Goal: Task Accomplishment & Management: Complete application form

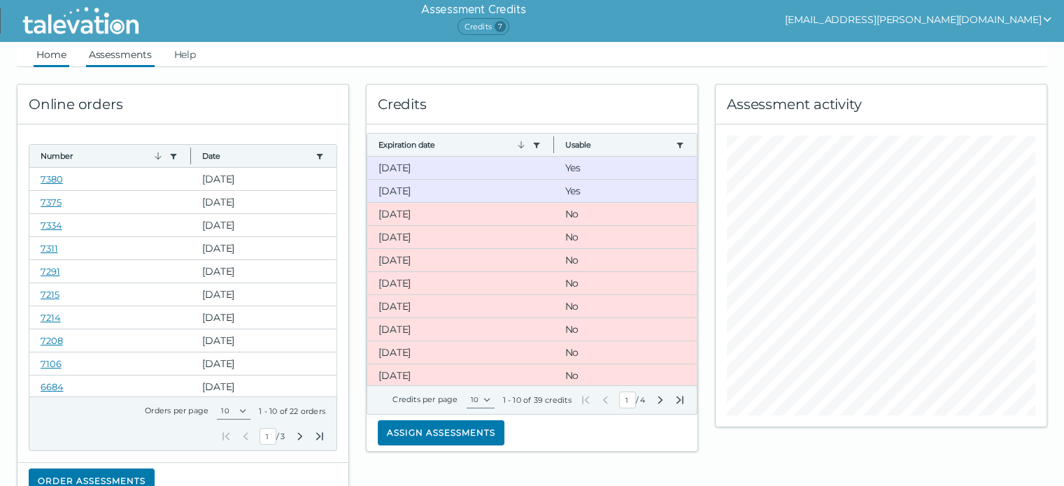
click at [118, 64] on link "Assessments" at bounding box center [120, 54] width 69 height 25
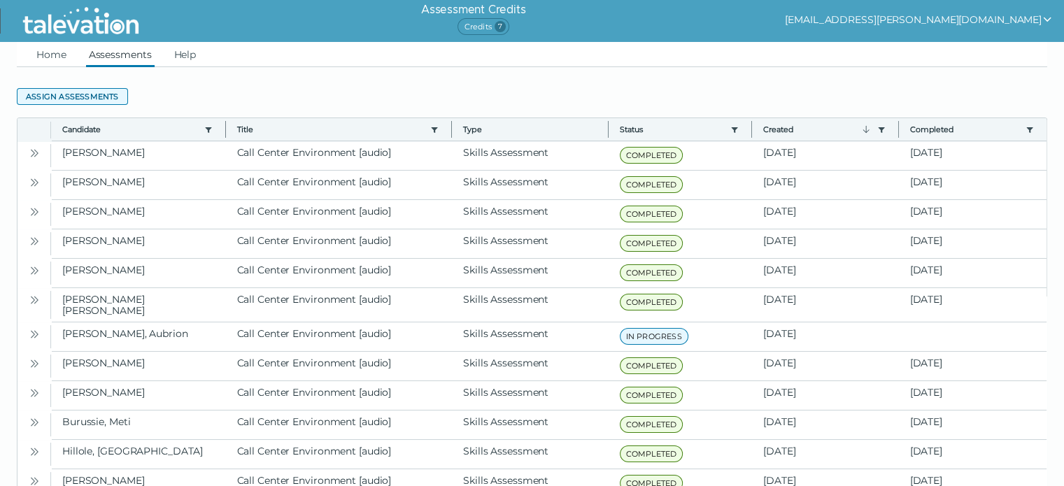
click at [101, 101] on button "Assign assessments" at bounding box center [72, 96] width 111 height 17
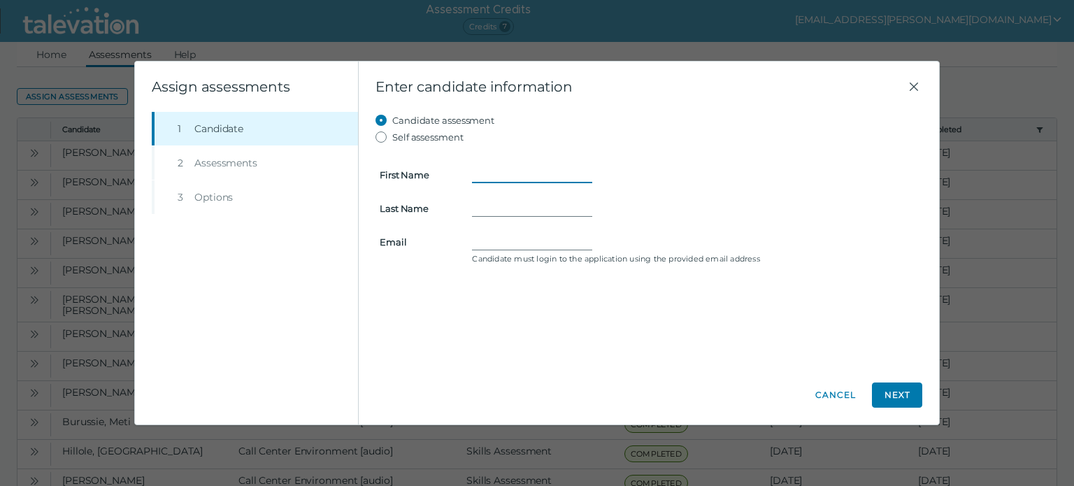
click at [543, 174] on input "First Name" at bounding box center [532, 174] width 120 height 17
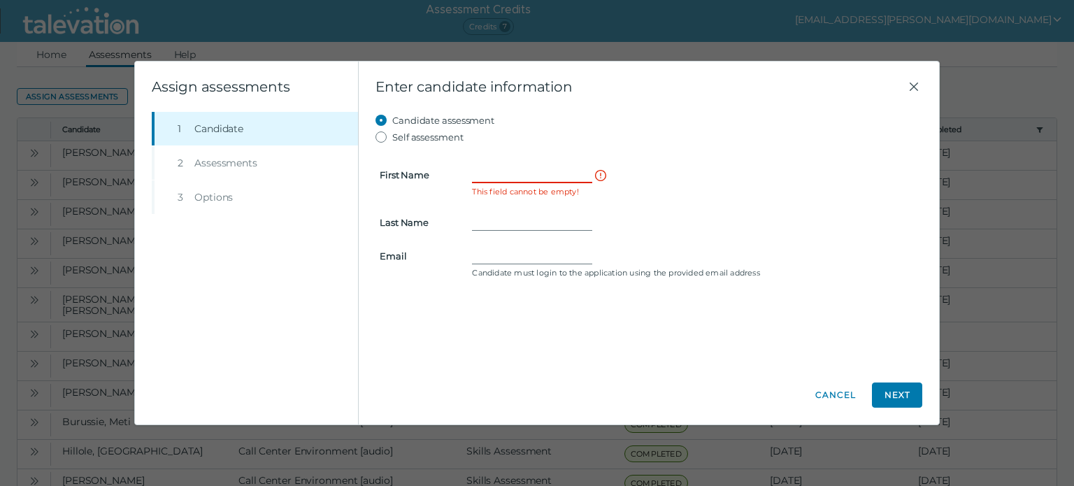
click at [539, 180] on input "First Name" at bounding box center [532, 174] width 120 height 17
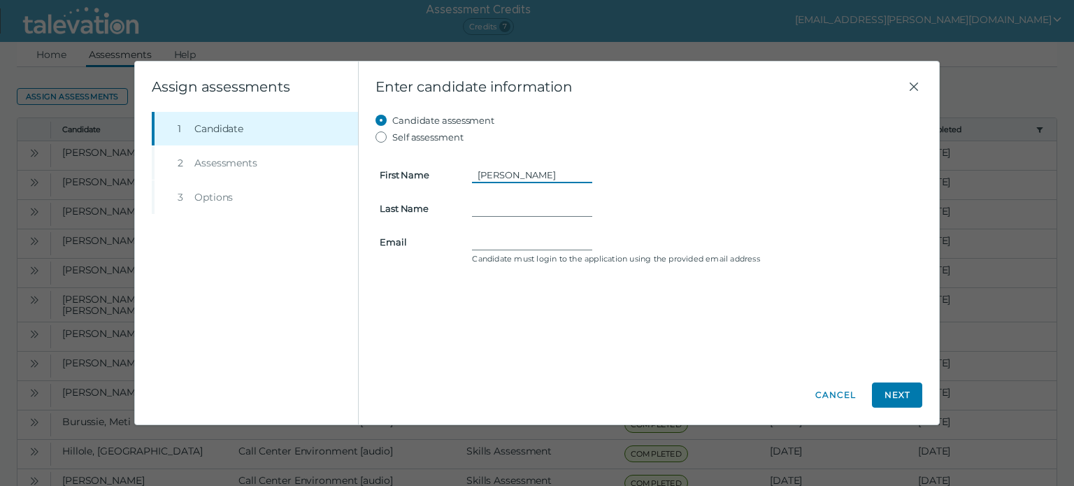
type input "[PERSON_NAME]"
type input "[EMAIL_ADDRESS][DOMAIN_NAME]"
click at [898, 384] on button "Next" at bounding box center [897, 395] width 50 height 25
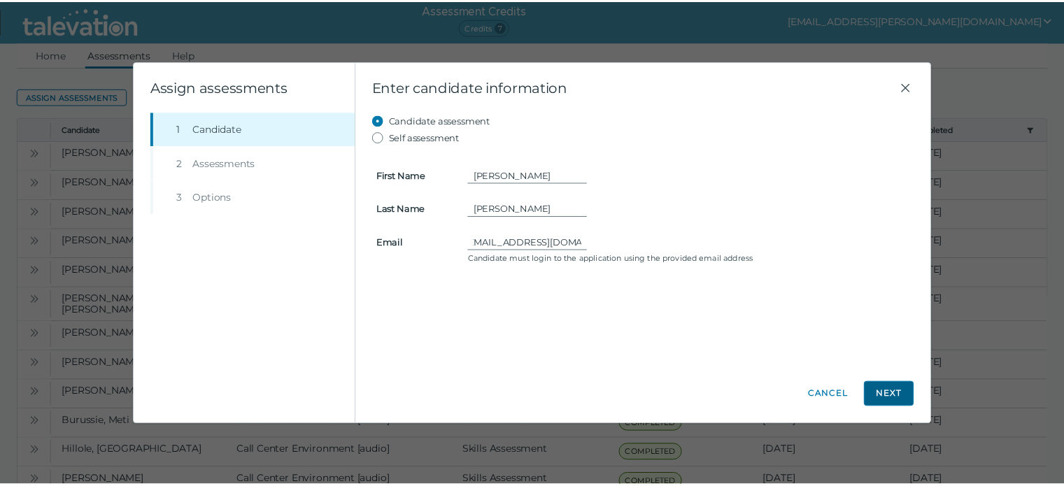
scroll to position [0, 0]
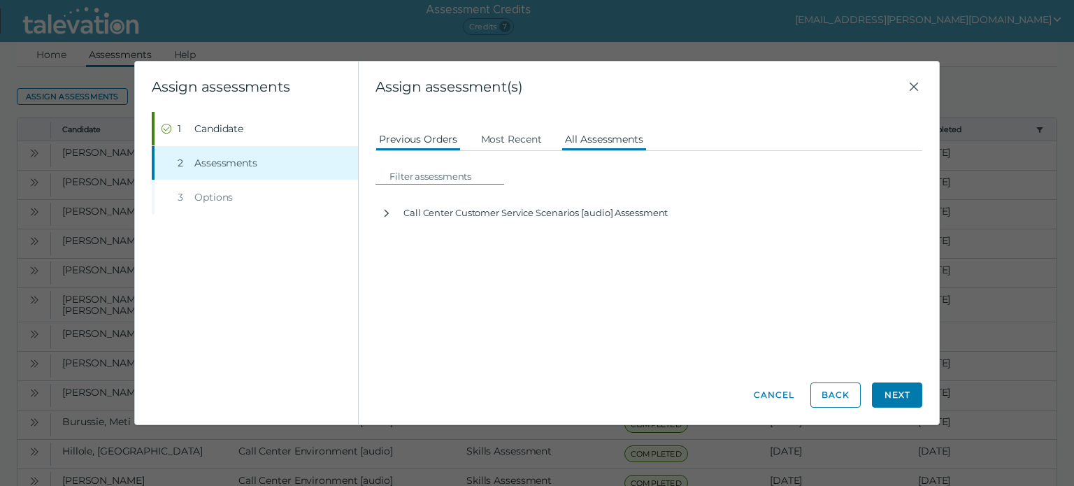
click at [611, 130] on button "All Assessments" at bounding box center [604, 138] width 85 height 25
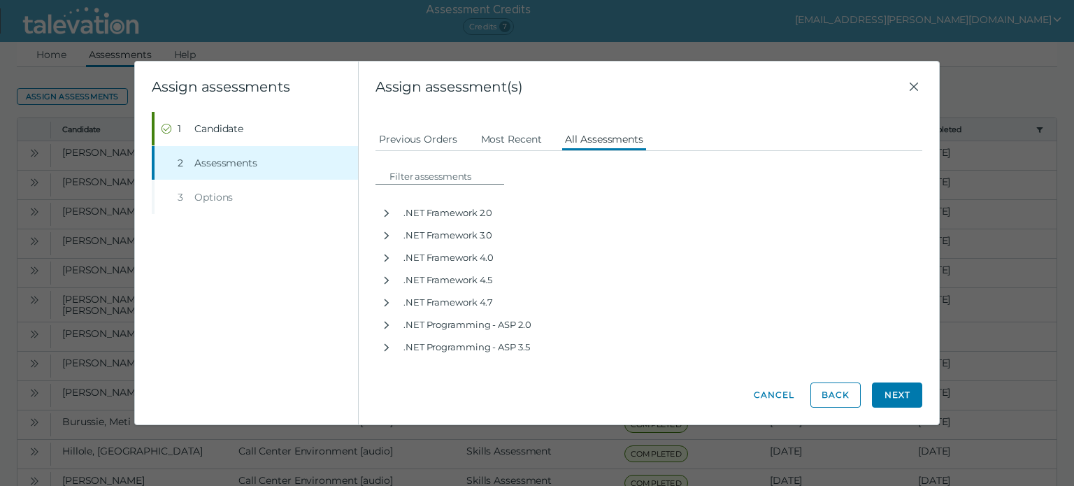
drag, startPoint x: 462, startPoint y: 263, endPoint x: 844, endPoint y: 367, distance: 395.0
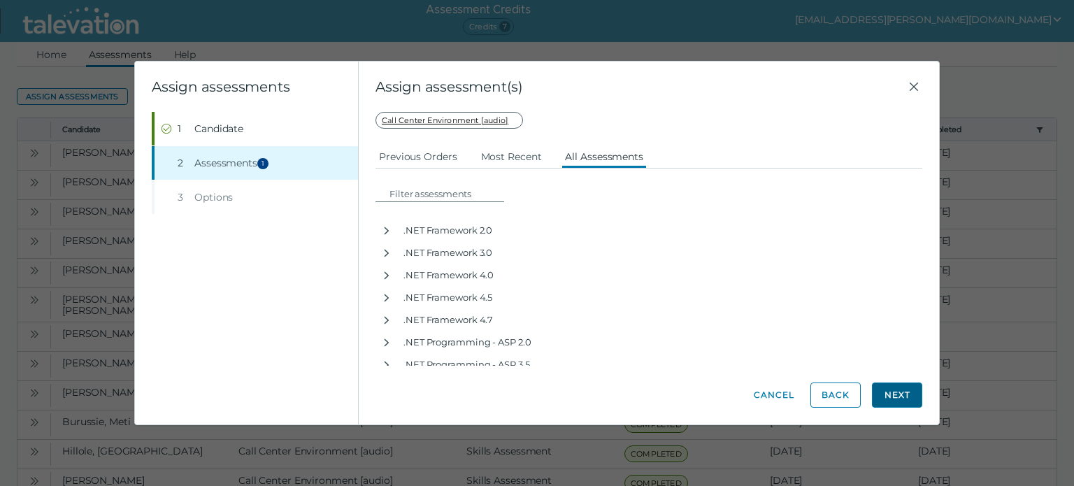
click at [909, 389] on button "Next" at bounding box center [897, 395] width 50 height 25
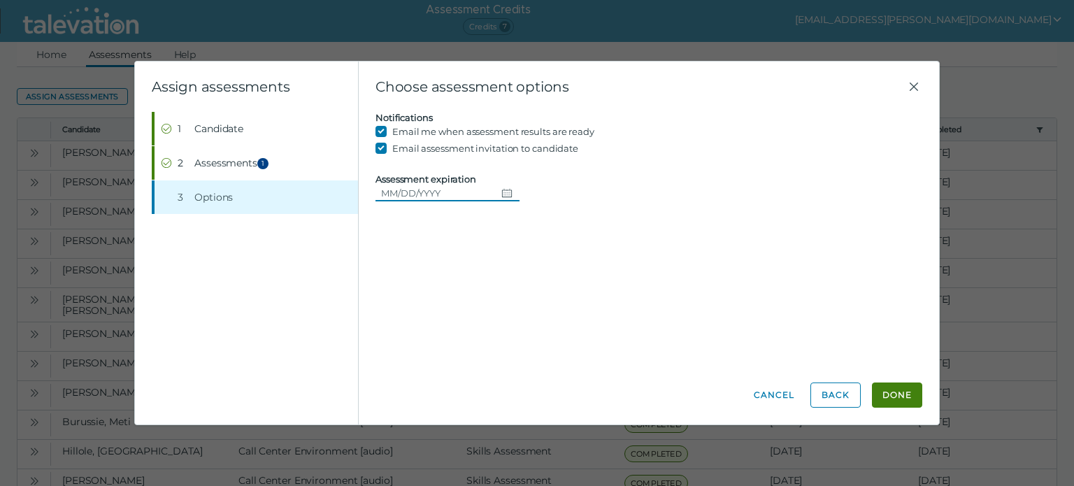
click at [0, 0] on input "Assessment expiration" at bounding box center [0, 0] width 0 height 0
click at [904, 400] on button "Done" at bounding box center [897, 395] width 50 height 25
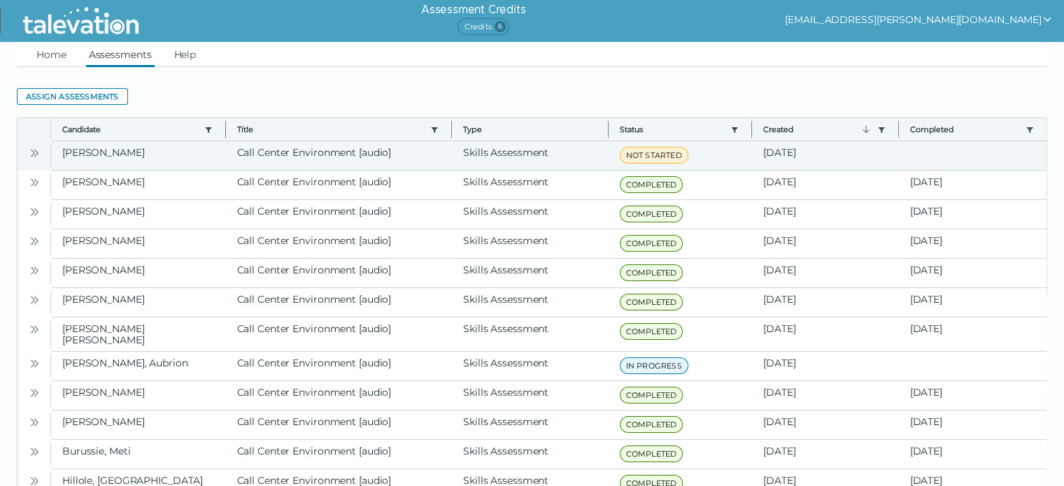
click at [35, 150] on icon "Open" at bounding box center [36, 153] width 4 height 8
